Goal: Information Seeking & Learning: Learn about a topic

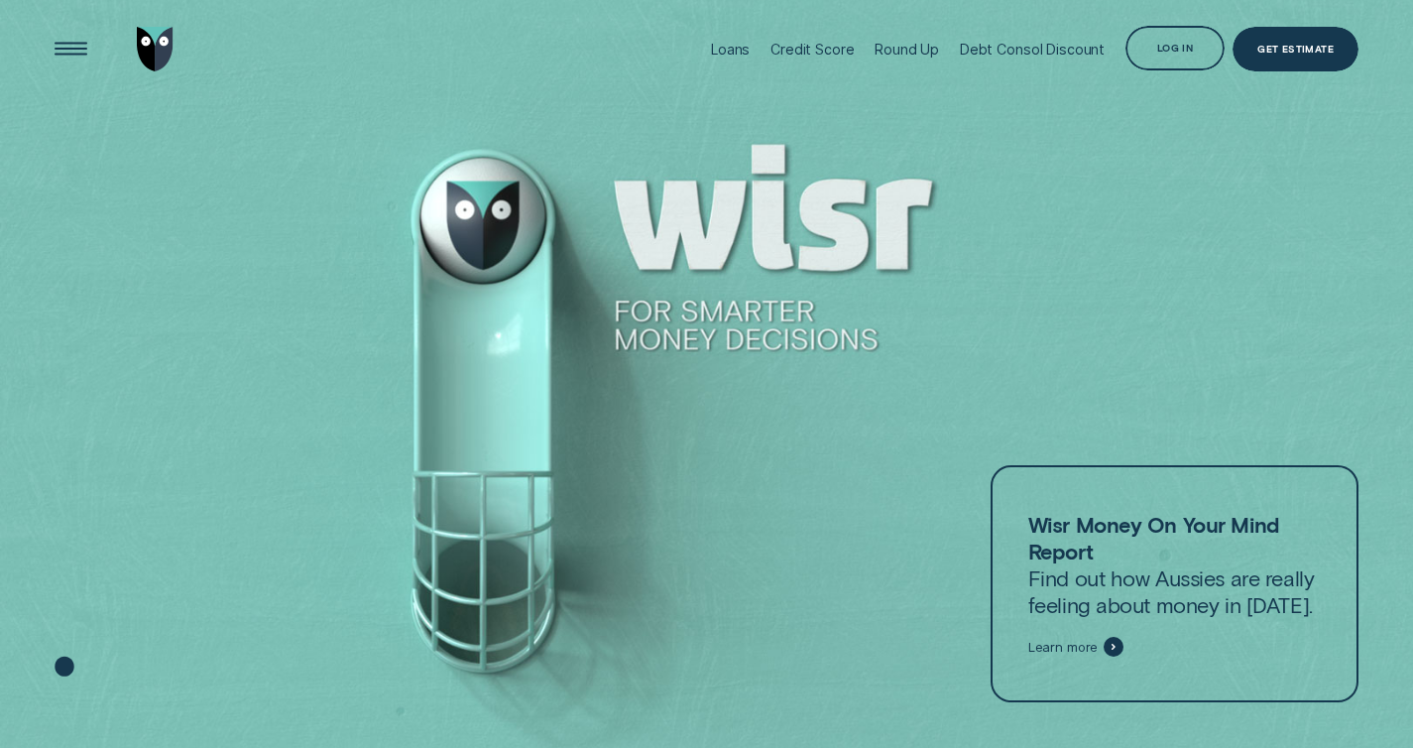
scroll to position [35, 0]
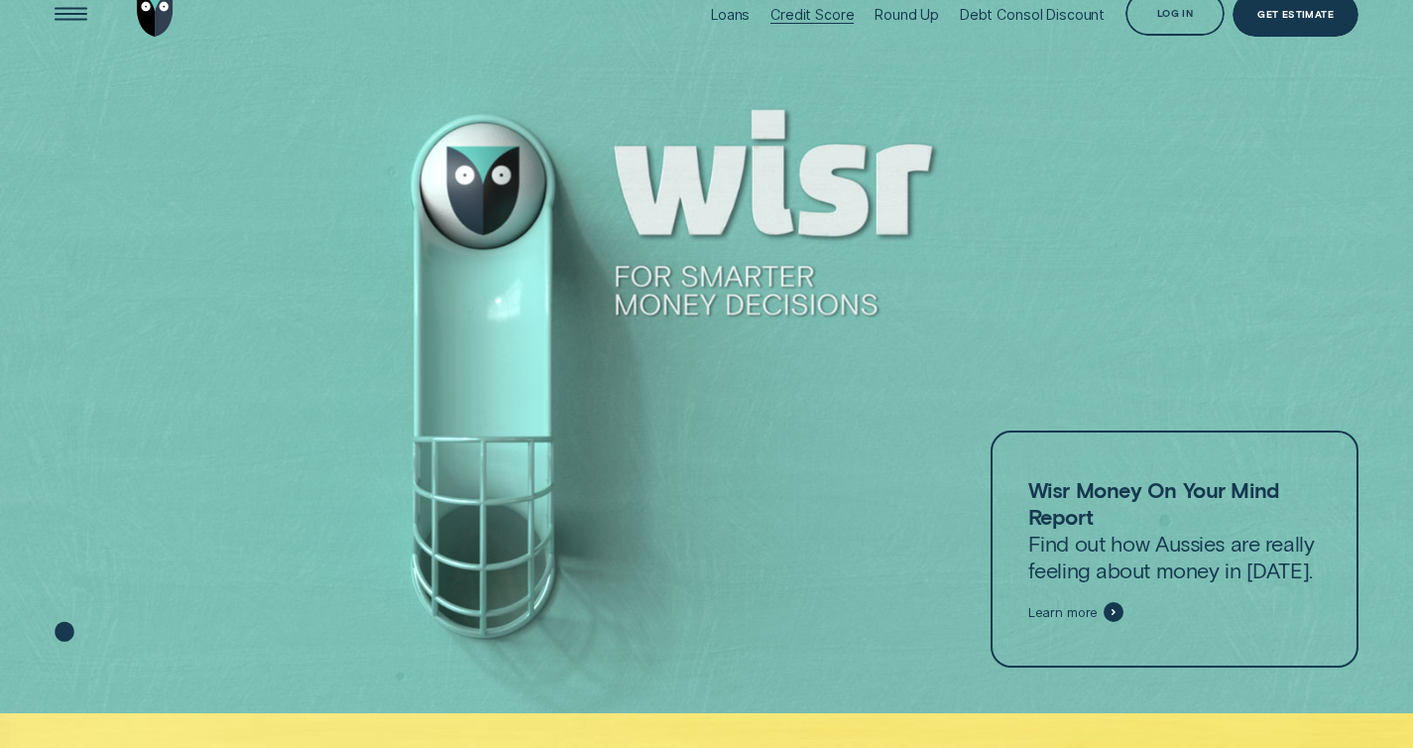
click at [829, 9] on div "Credit Score" at bounding box center [811, 14] width 83 height 17
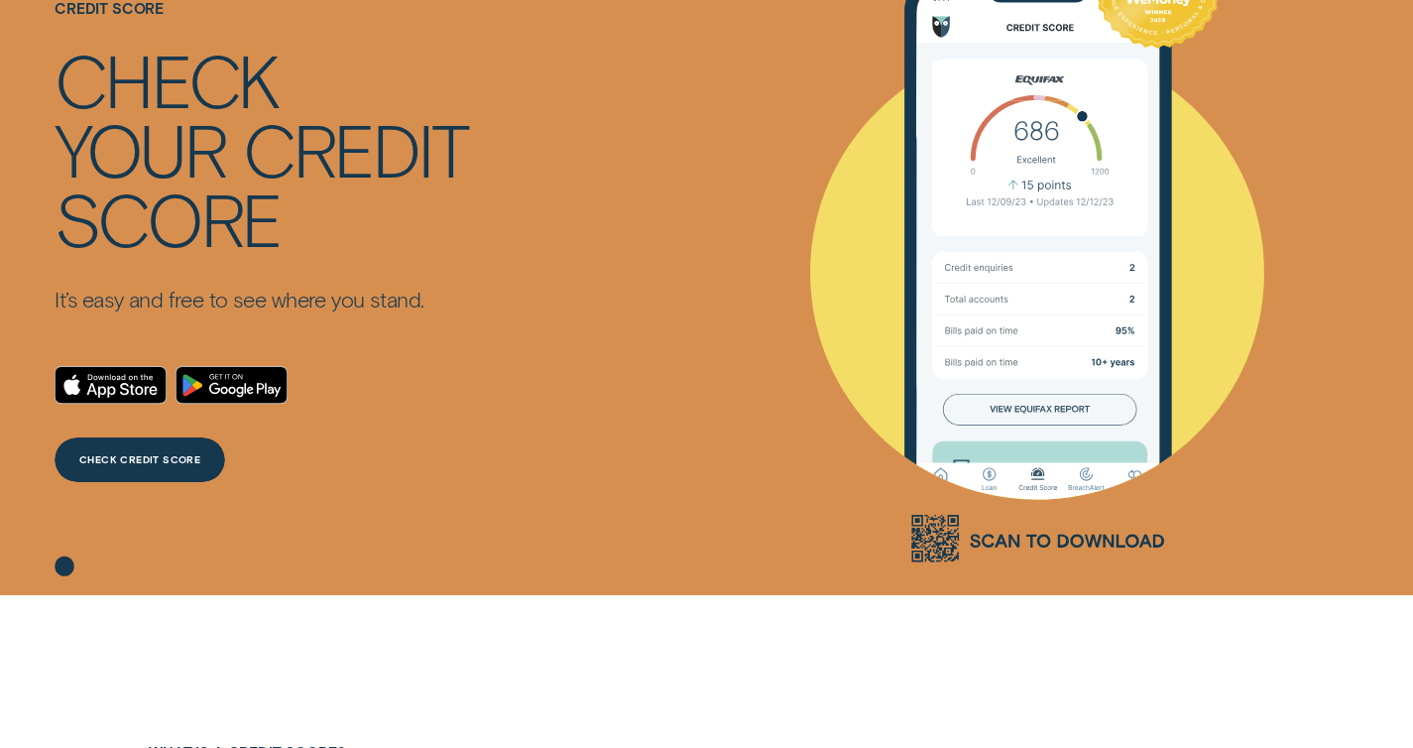
scroll to position [347, 0]
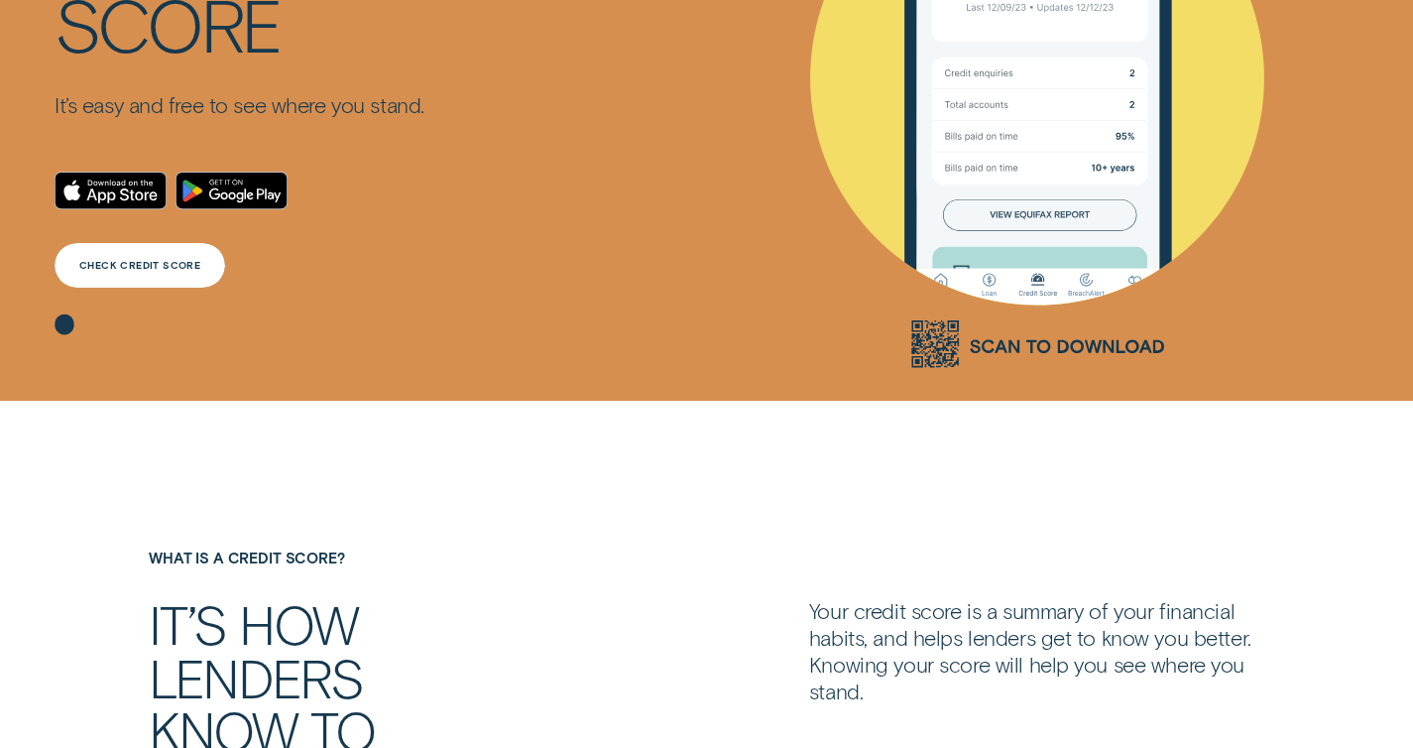
click at [129, 257] on div "CHECK CREDIT SCORE" at bounding box center [140, 265] width 171 height 45
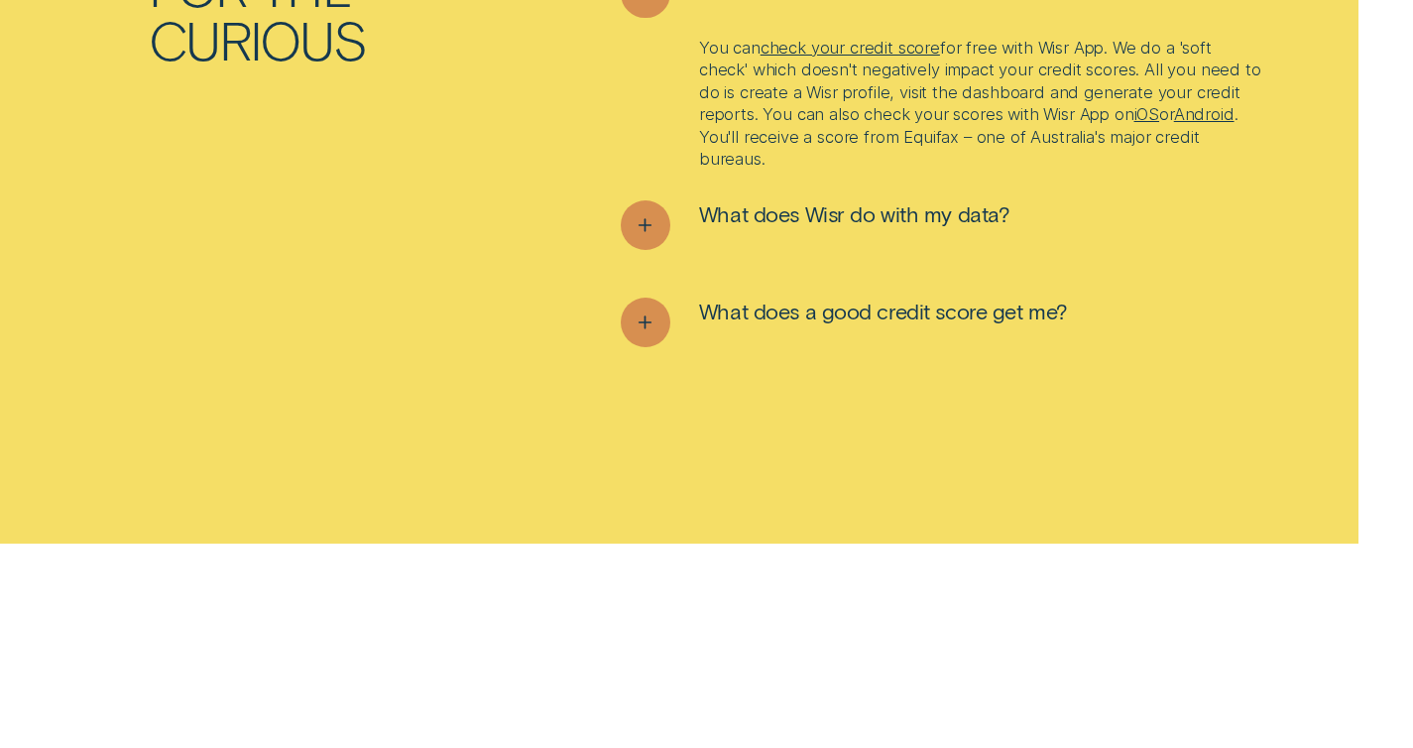
scroll to position [6229, 0]
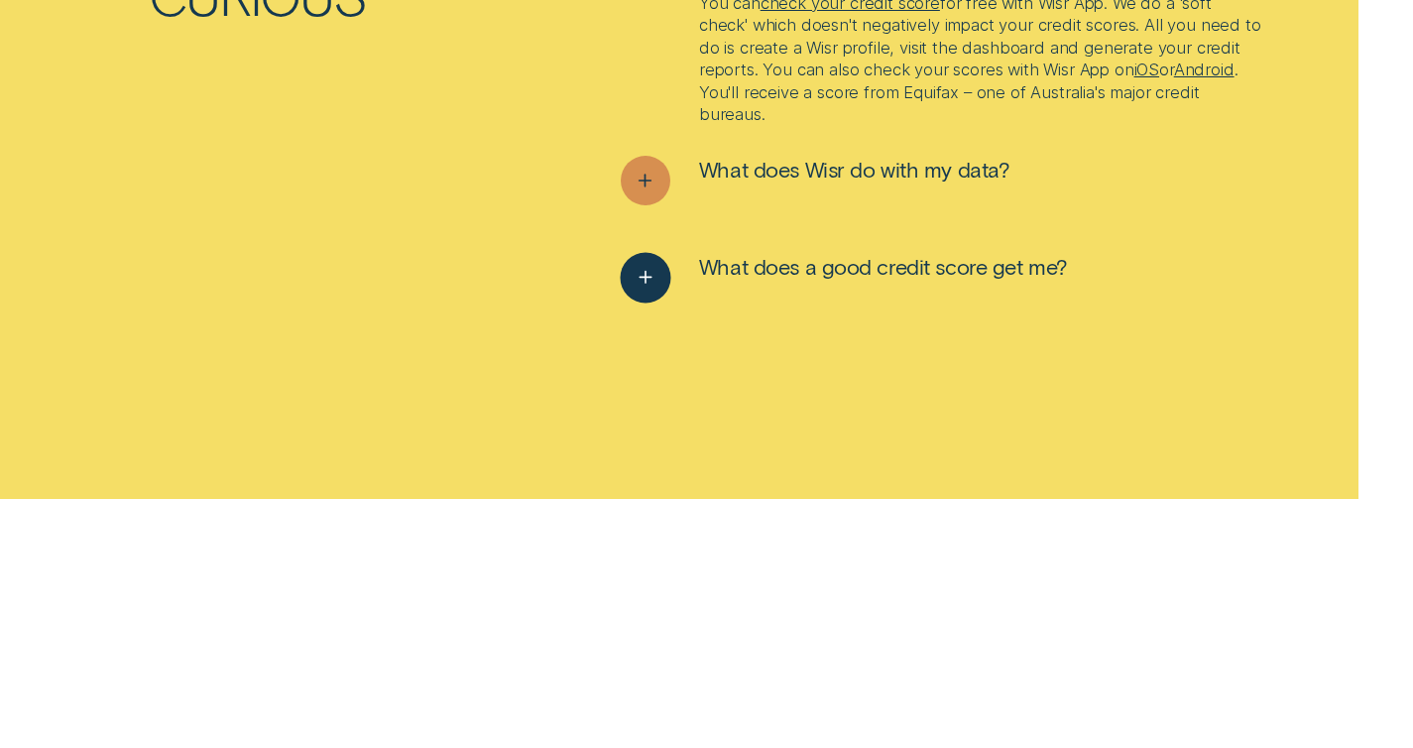
click at [631, 281] on div "See more" at bounding box center [645, 278] width 51 height 51
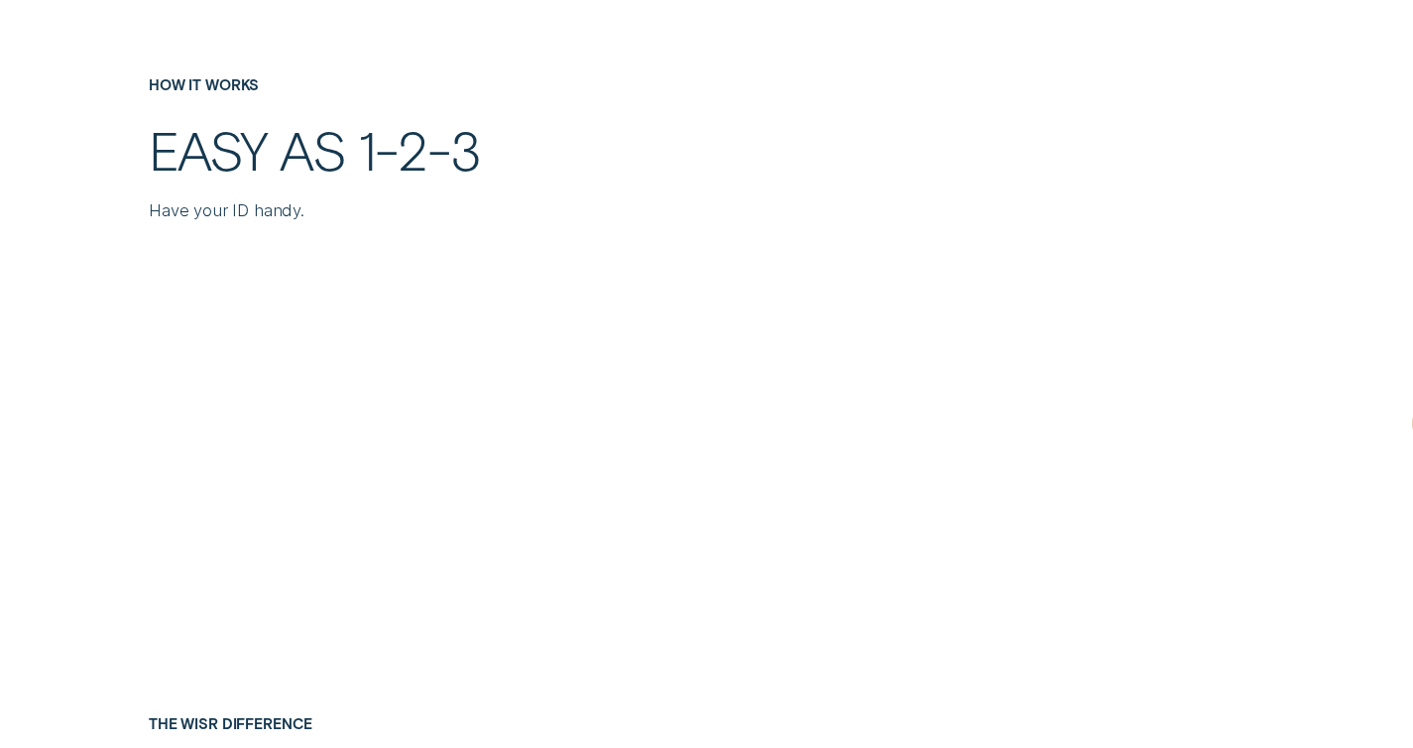
scroll to position [0, 0]
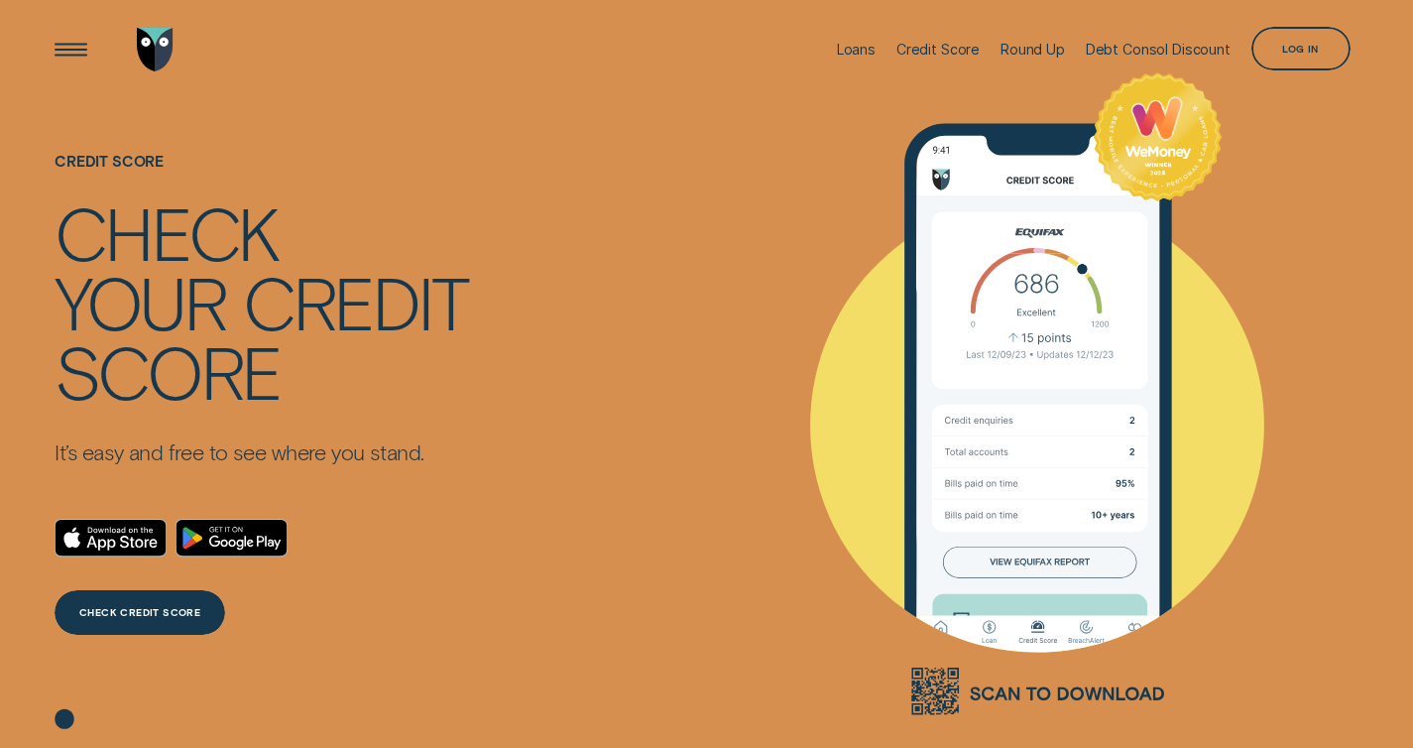
drag, startPoint x: 1098, startPoint y: 183, endPoint x: 1058, endPoint y: 237, distance: 66.6
click at [1058, 237] on g at bounding box center [1038, 394] width 454 height 642
drag, startPoint x: 1050, startPoint y: 300, endPoint x: 977, endPoint y: 210, distance: 116.3
click at [977, 210] on g at bounding box center [1038, 394] width 454 height 642
click at [1129, 53] on div "Debt Consol Discount" at bounding box center [1158, 49] width 145 height 17
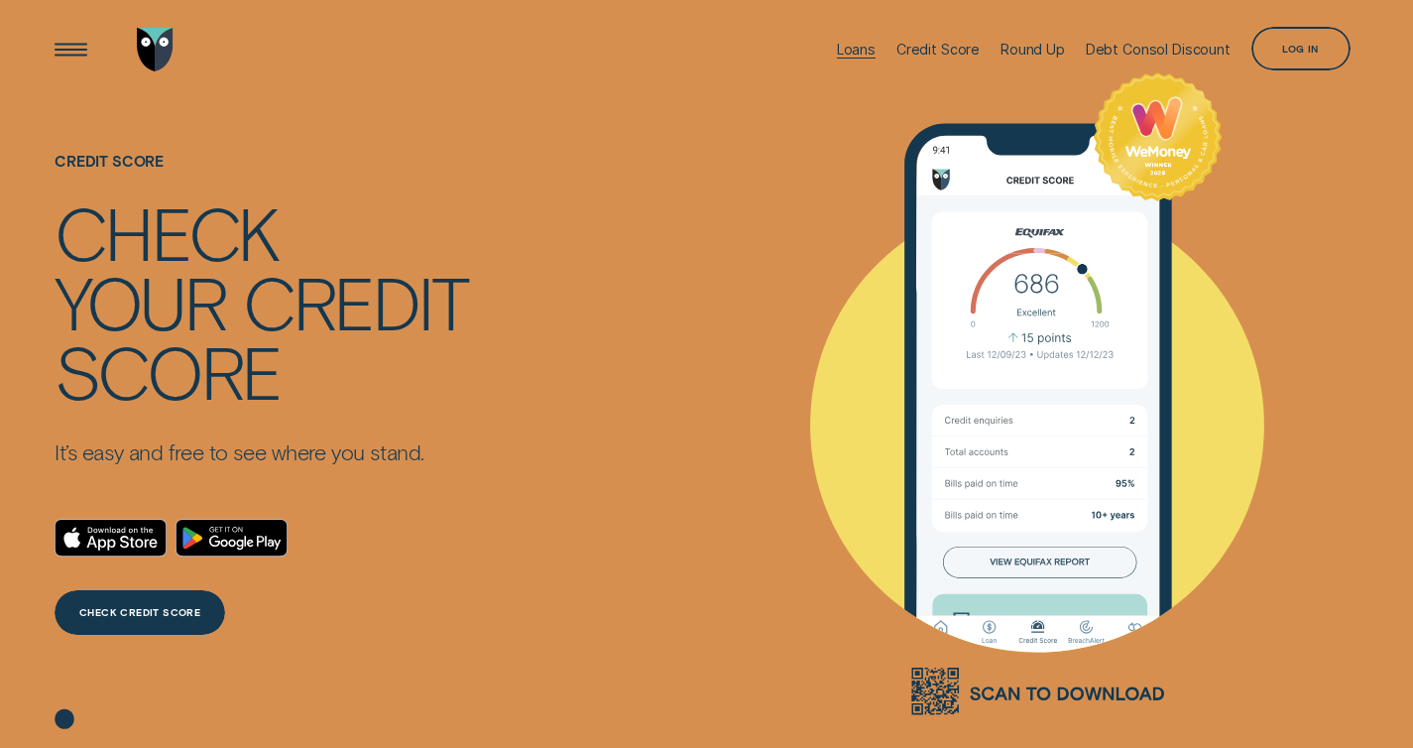
click at [856, 54] on div "Loans" at bounding box center [856, 49] width 39 height 17
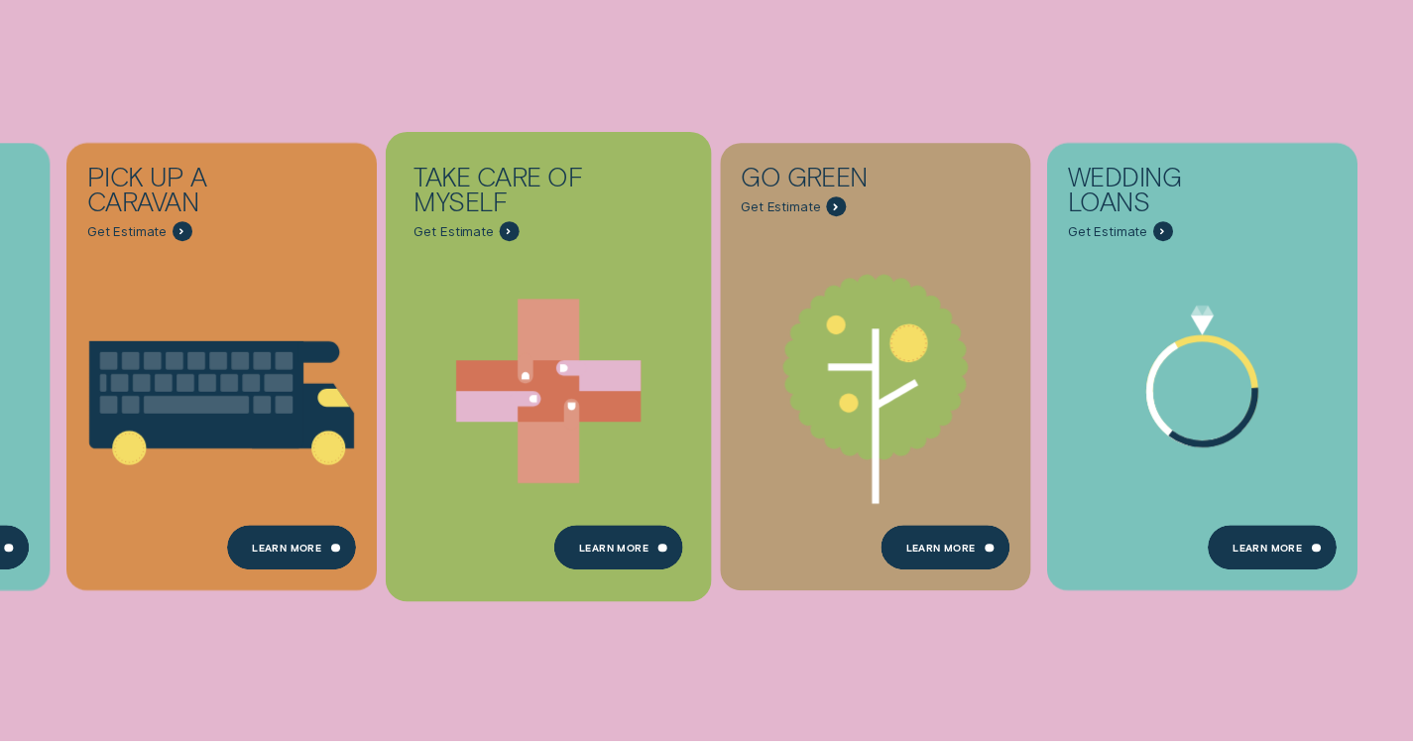
scroll to position [754, 0]
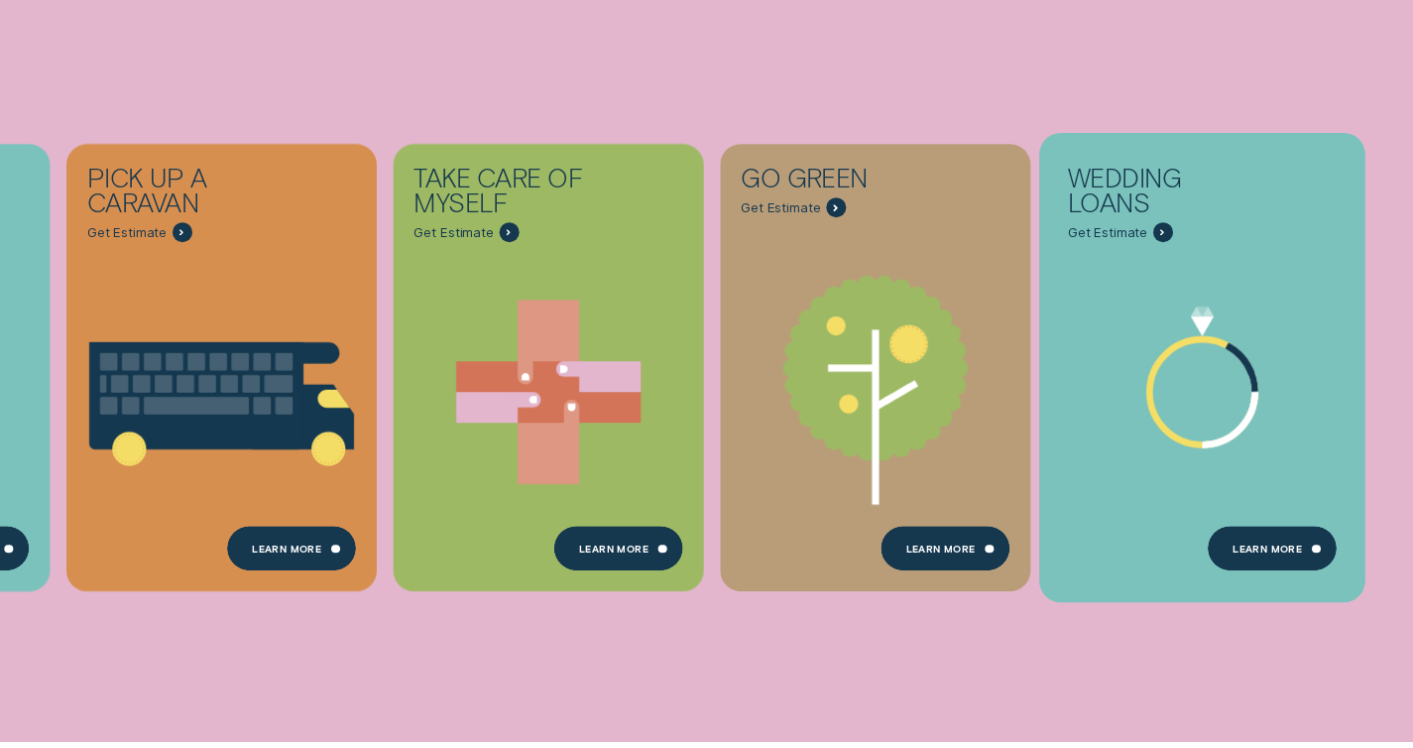
click at [1241, 395] on icon "Wedding Loans - Learn more" at bounding box center [1229, 395] width 53 height 98
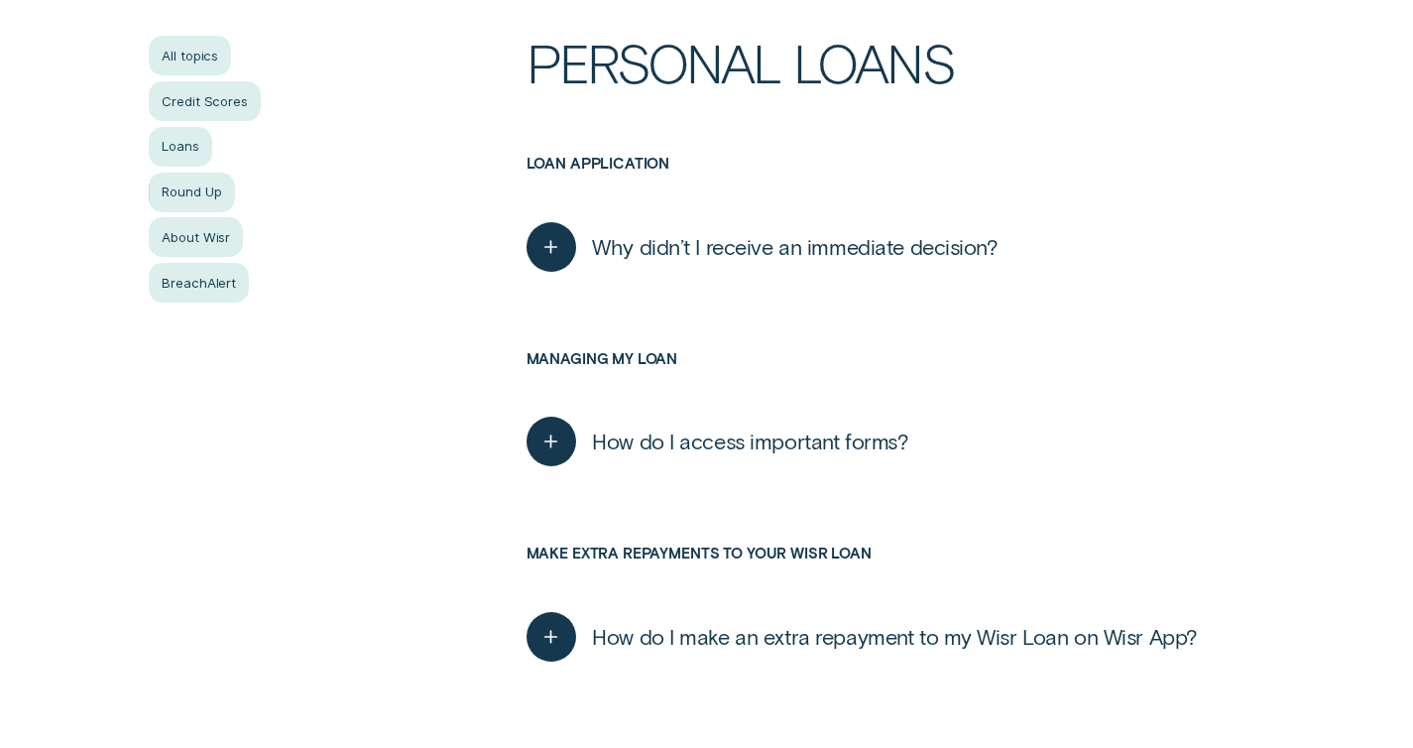
scroll to position [419, 0]
click at [194, 105] on div "Credit Scores" at bounding box center [205, 102] width 112 height 40
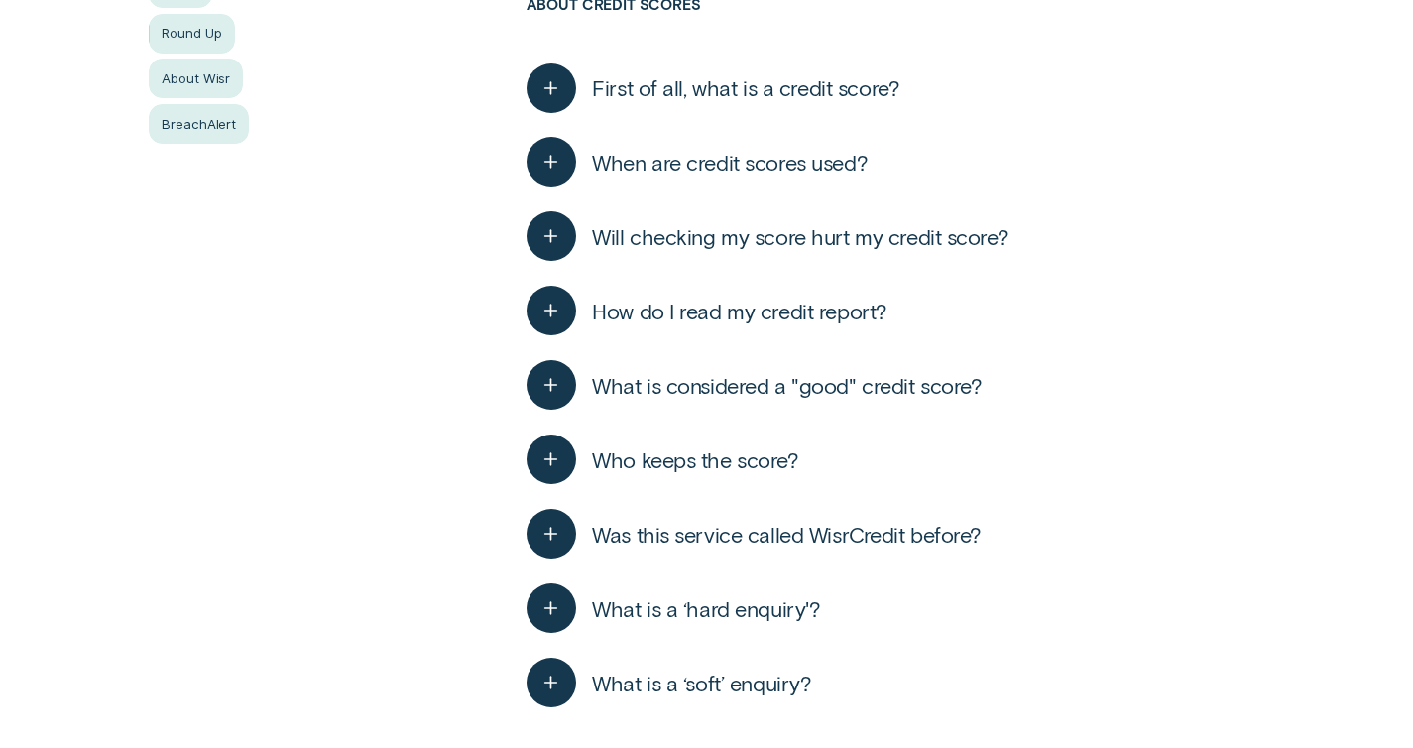
scroll to position [588, 0]
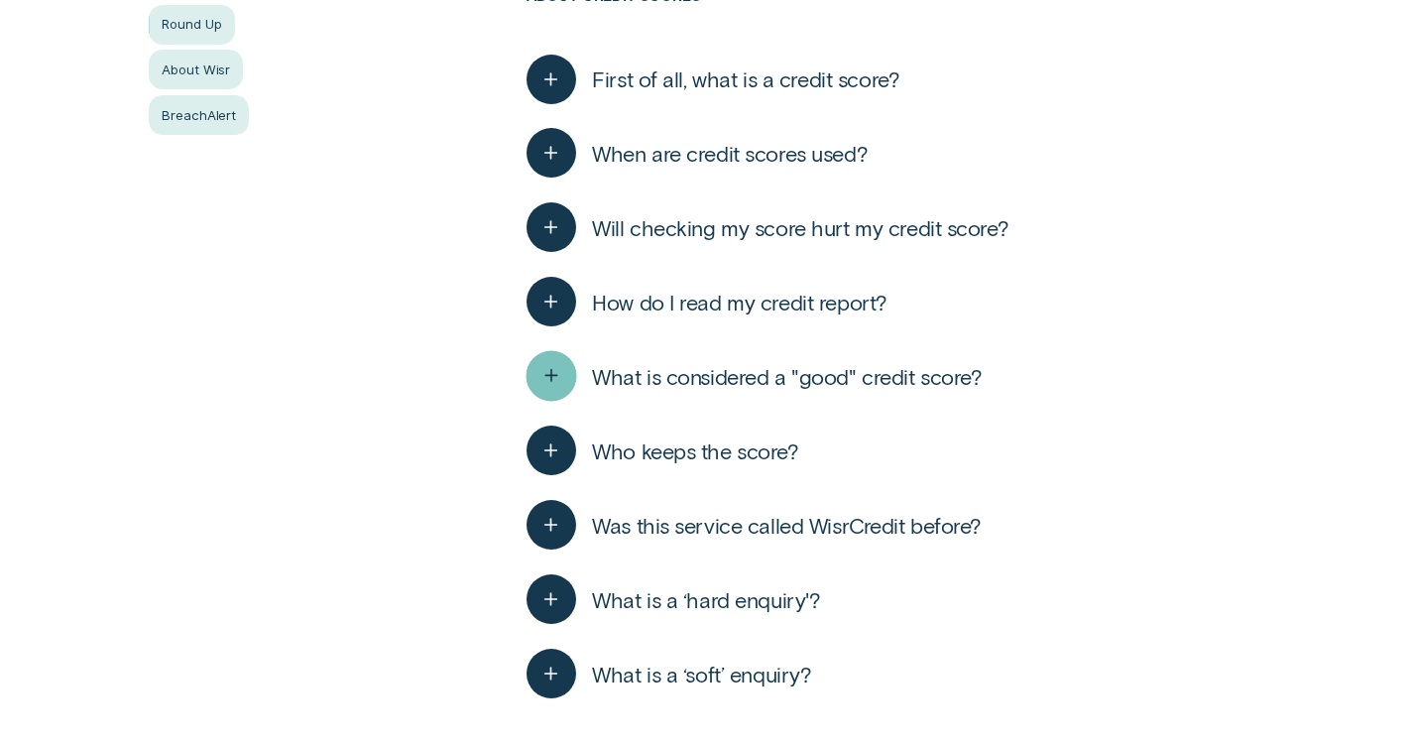
click at [541, 376] on icon "button" at bounding box center [550, 376] width 25 height 31
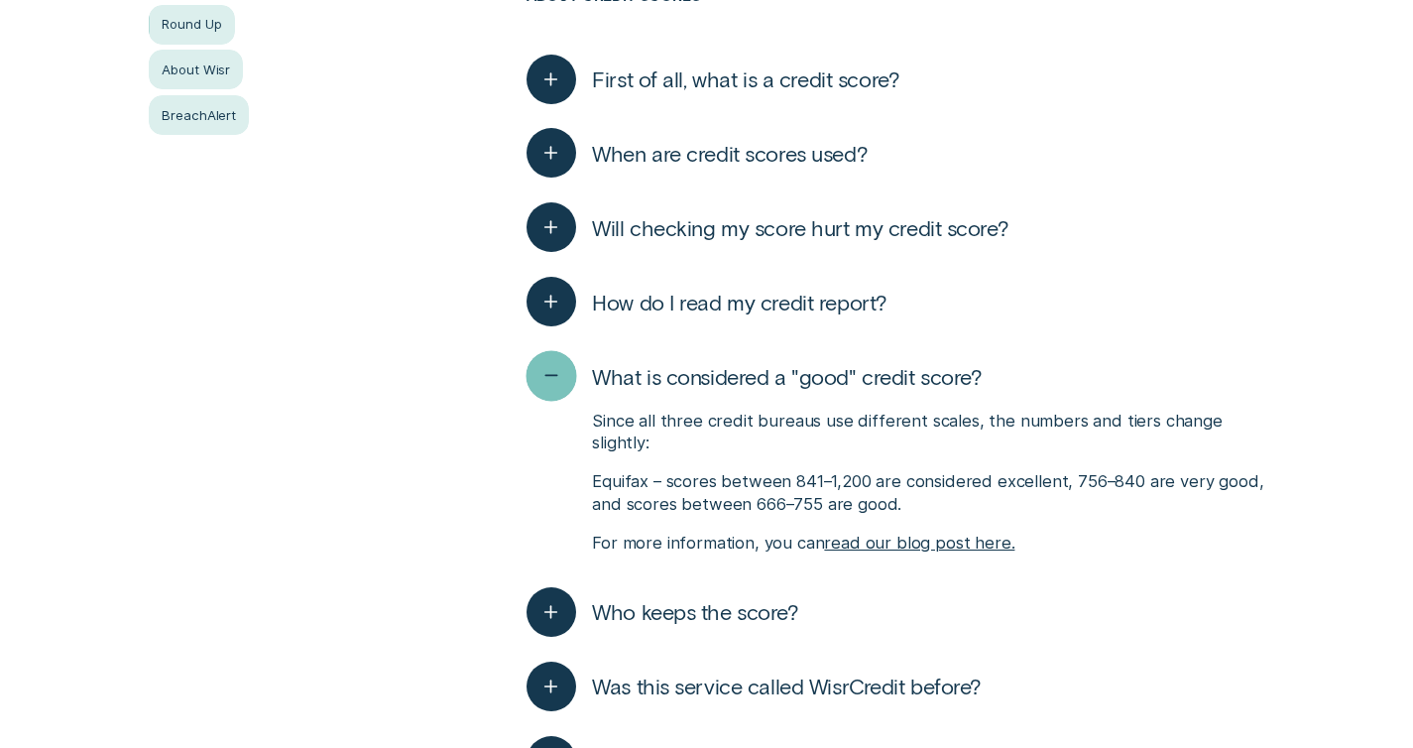
click at [545, 374] on icon "button" at bounding box center [550, 376] width 25 height 31
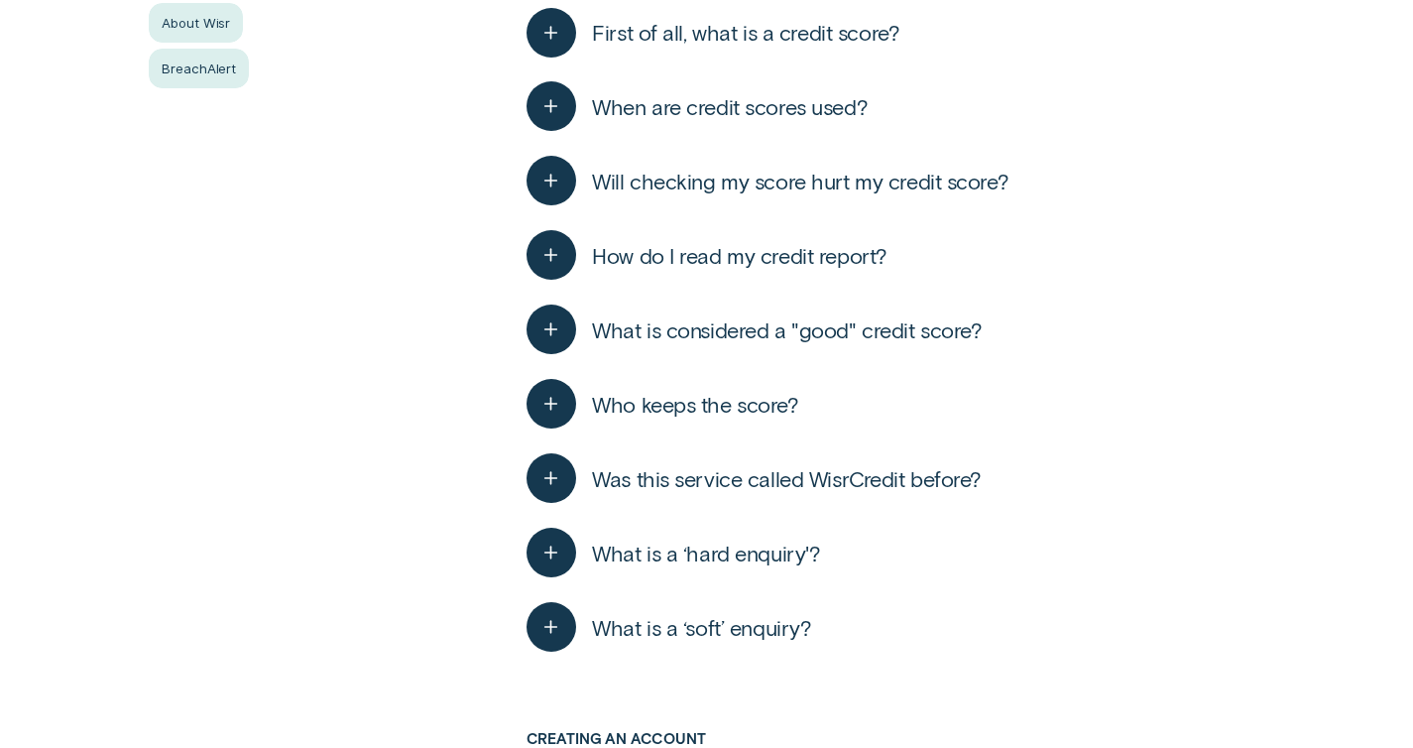
scroll to position [680, 0]
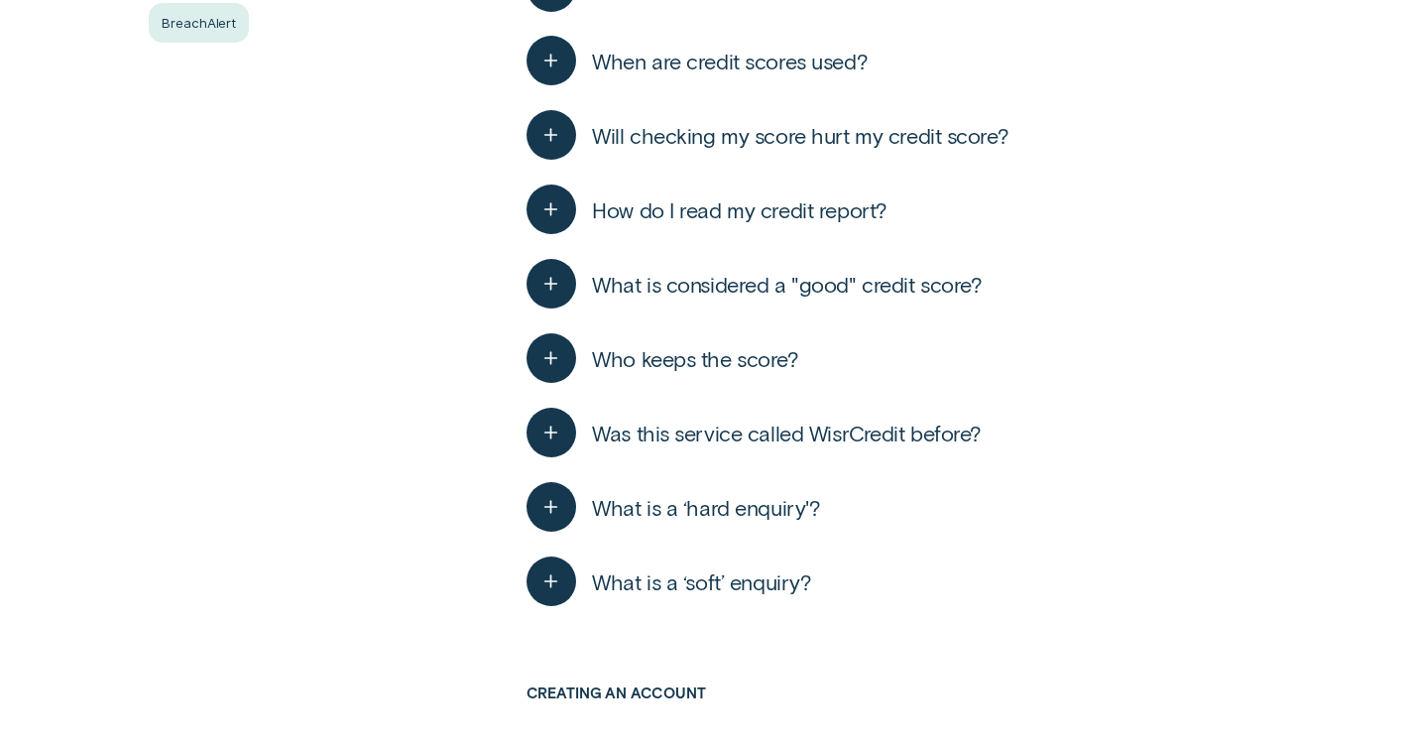
click at [680, 574] on span "What is a ‘soft’ enquiry?" at bounding box center [701, 581] width 219 height 27
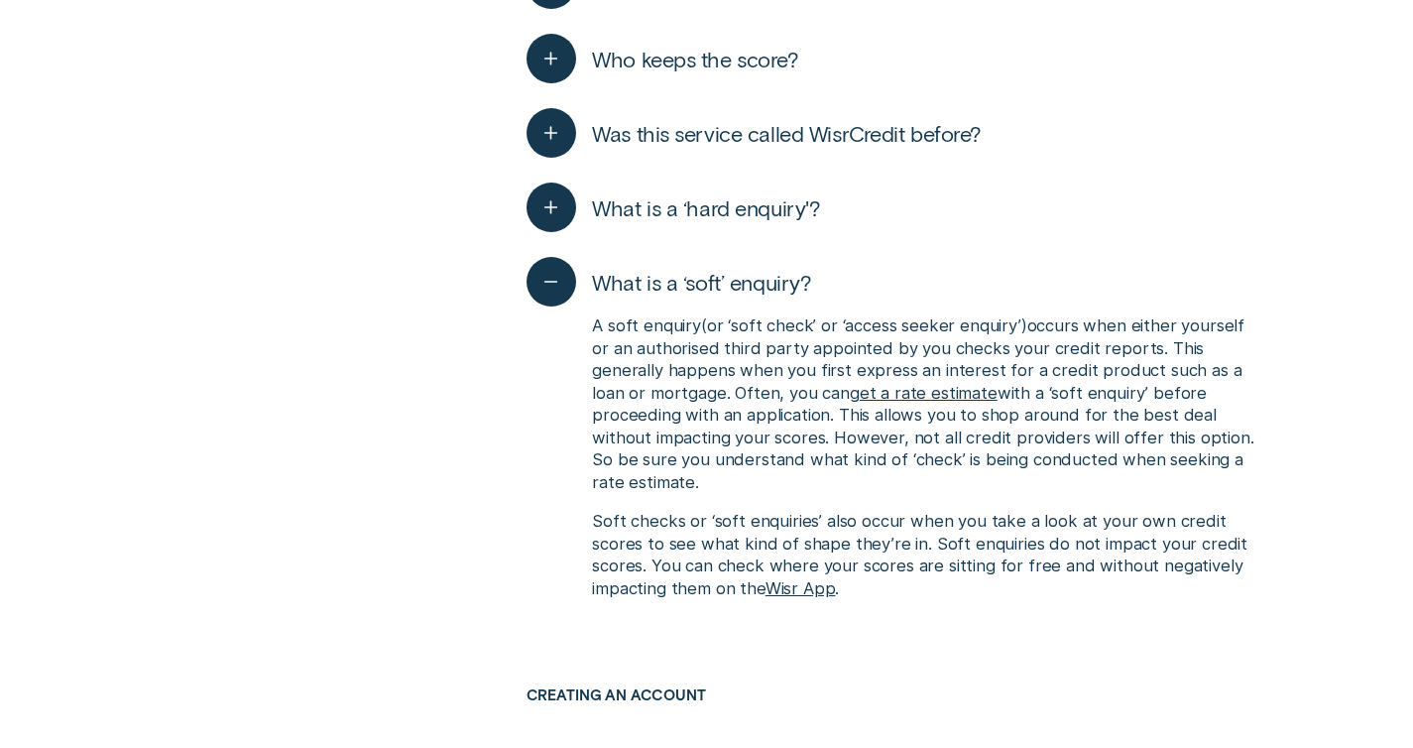
scroll to position [982, 0]
click at [689, 212] on span "What is a ‘hard enquiry'?" at bounding box center [706, 205] width 228 height 27
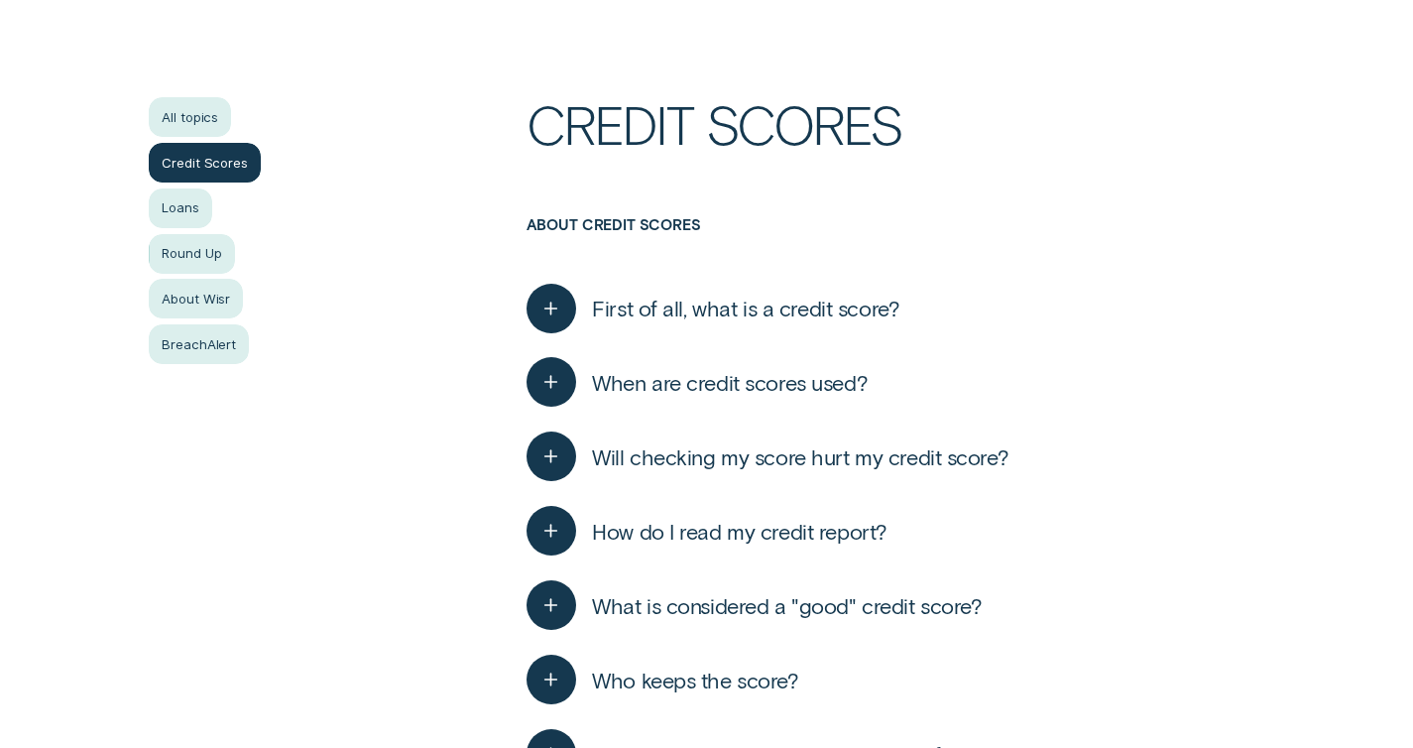
scroll to position [0, 0]
